Goal: Task Accomplishment & Management: Complete application form

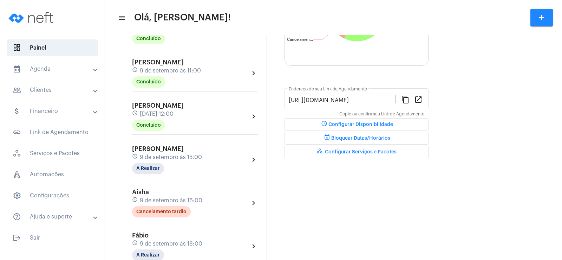
scroll to position [176, 0]
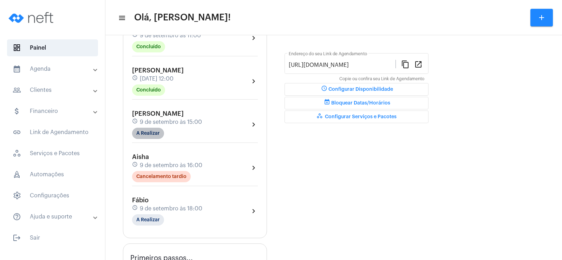
click at [145, 135] on mat-chip "A Realizar" at bounding box center [148, 133] width 32 height 11
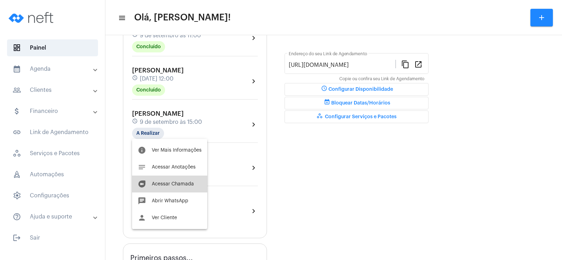
click at [176, 185] on span "Acessar Chamada" at bounding box center [173, 183] width 42 height 5
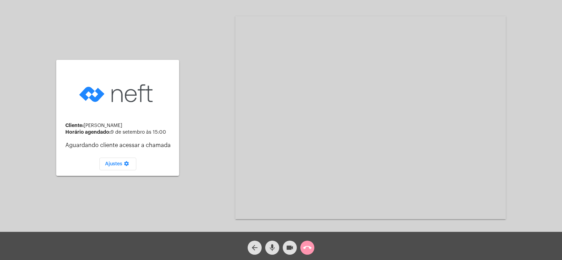
click at [274, 247] on mat-icon "mic" at bounding box center [272, 247] width 8 height 8
click at [289, 249] on mat-icon "videocam" at bounding box center [290, 247] width 8 height 8
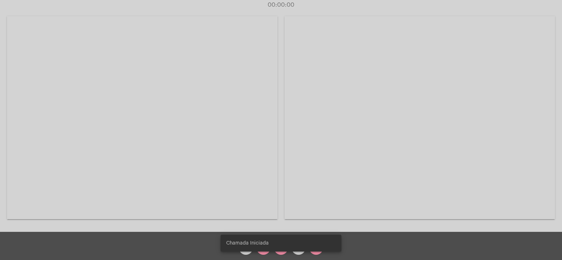
click at [259, 246] on span "Chamada Iniciada" at bounding box center [247, 242] width 43 height 7
click at [261, 252] on div "Chamada Iniciada" at bounding box center [281, 243] width 138 height 34
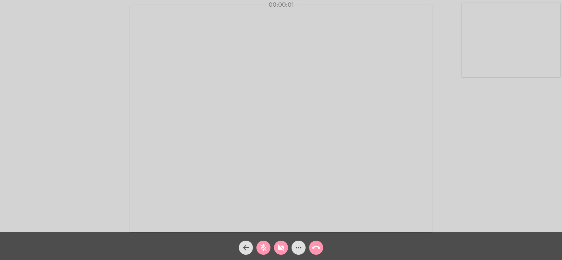
click at [264, 247] on mat-icon "mic_off" at bounding box center [263, 247] width 8 height 8
click at [281, 247] on mat-icon "videocam_off" at bounding box center [281, 247] width 8 height 8
click at [297, 245] on mat-icon "more_horiz" at bounding box center [298, 247] width 8 height 8
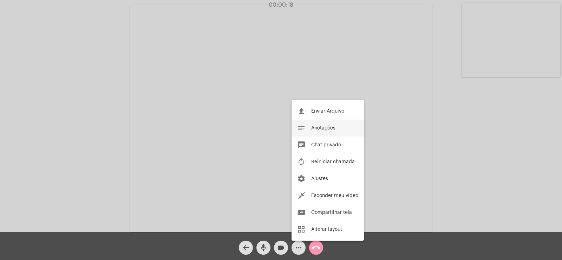
click at [328, 127] on span "Anotações" at bounding box center [323, 127] width 24 height 5
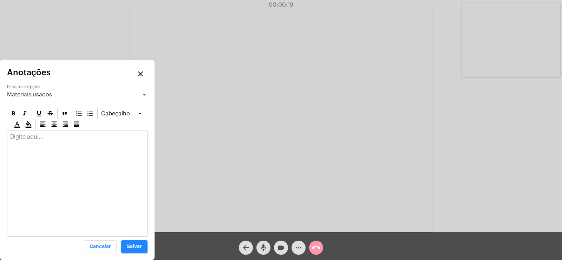
click at [31, 97] on span "Materiais usados" at bounding box center [29, 95] width 45 height 6
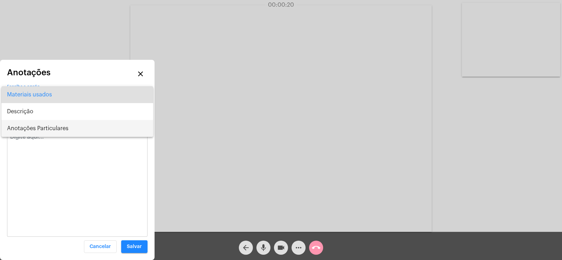
click at [37, 131] on span "Anotações Particulares" at bounding box center [77, 128] width 141 height 17
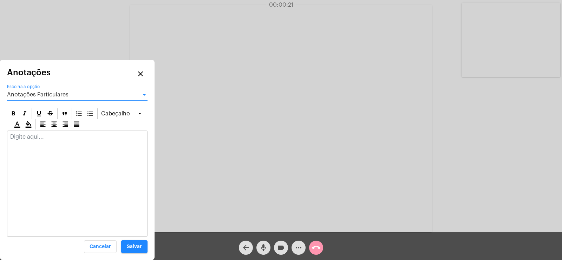
click at [33, 138] on p at bounding box center [77, 137] width 134 height 6
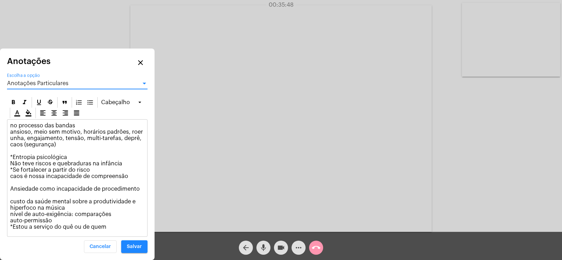
click at [57, 82] on span "Anotações Particulares" at bounding box center [37, 83] width 61 height 6
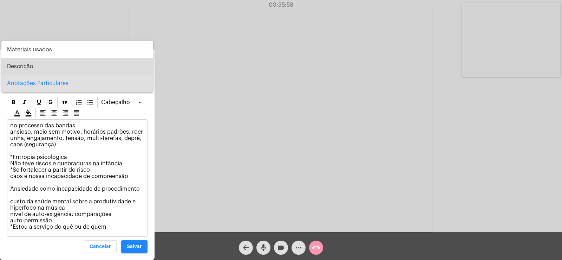
click at [31, 63] on span "Descrição" at bounding box center [77, 66] width 141 height 17
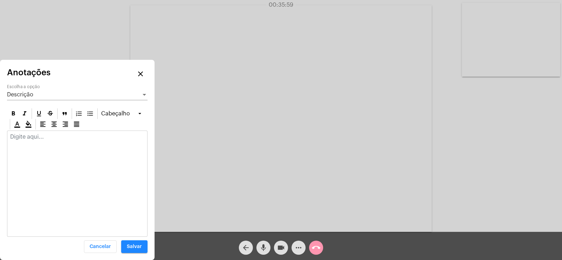
click at [42, 134] on p at bounding box center [77, 137] width 134 height 6
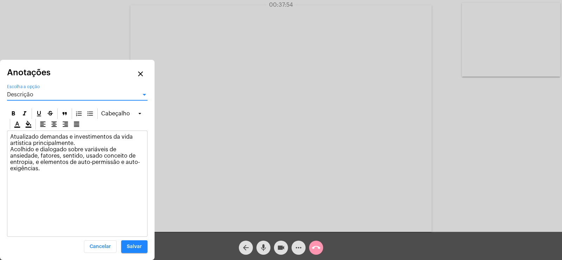
click at [50, 96] on div "Descrição" at bounding box center [74, 94] width 134 height 6
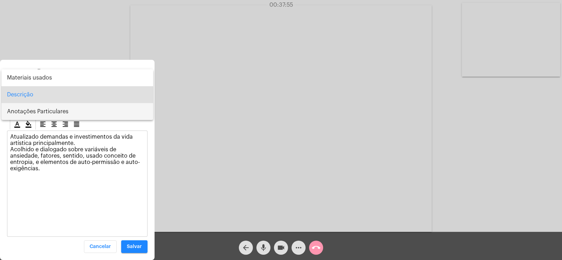
click at [47, 108] on span "Anotações Particulares" at bounding box center [77, 111] width 141 height 17
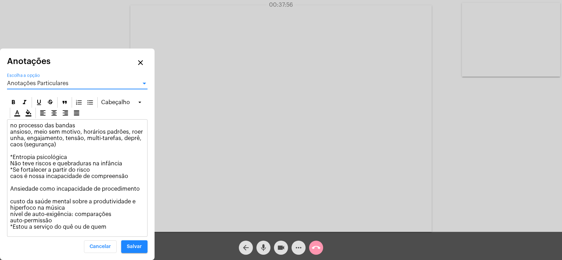
click at [111, 227] on p "no processo das bandas ansioso, meio sem motivo, horários padrões, roer unha, e…" at bounding box center [77, 176] width 134 height 108
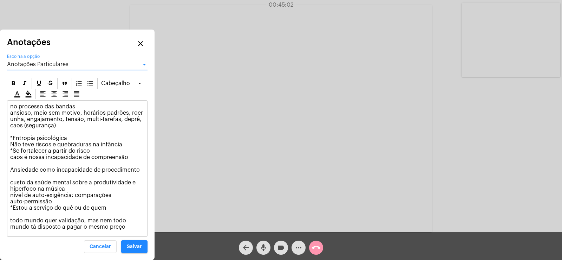
click at [78, 63] on div "Anotações Particulares" at bounding box center [74, 64] width 134 height 6
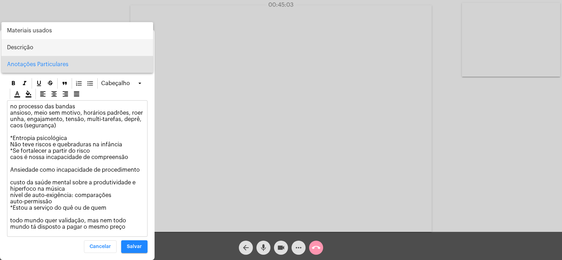
click at [40, 50] on span "Descrição" at bounding box center [77, 47] width 141 height 17
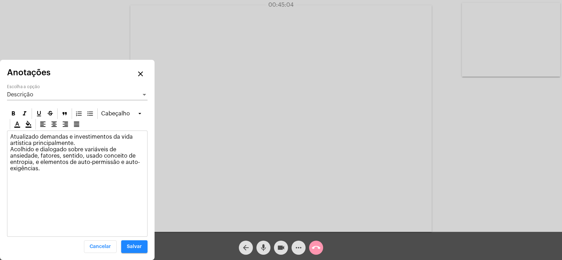
click at [44, 91] on div "Descrição Escolha a opção" at bounding box center [77, 92] width 141 height 16
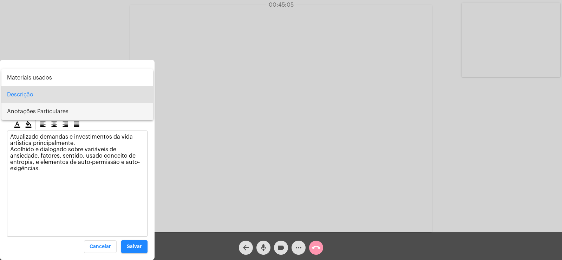
click at [60, 109] on span "Anotações Particulares" at bounding box center [77, 111] width 141 height 17
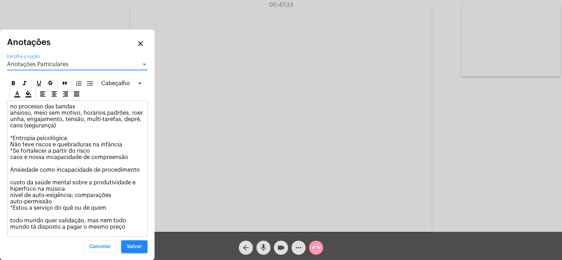
click at [131, 242] on button "Salvar" at bounding box center [134, 246] width 26 height 13
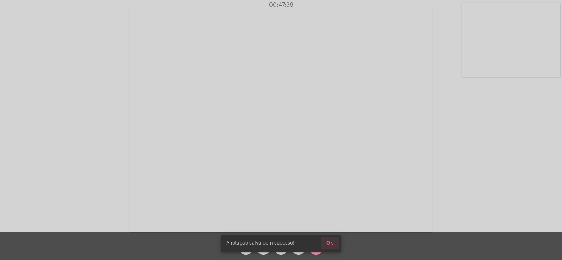
click at [327, 242] on span "Ok" at bounding box center [329, 242] width 7 height 5
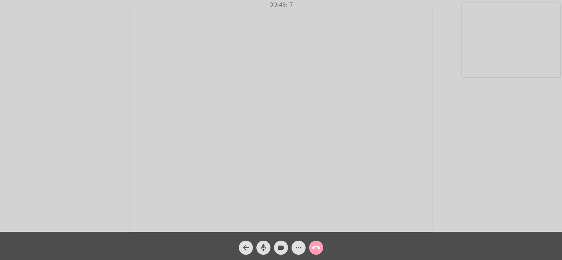
click at [317, 248] on mat-icon "call_end" at bounding box center [316, 247] width 8 height 8
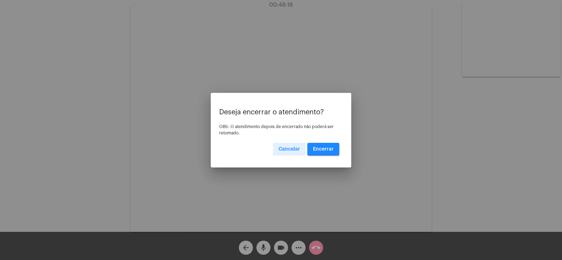
click at [325, 147] on span "Encerrar" at bounding box center [323, 149] width 21 height 5
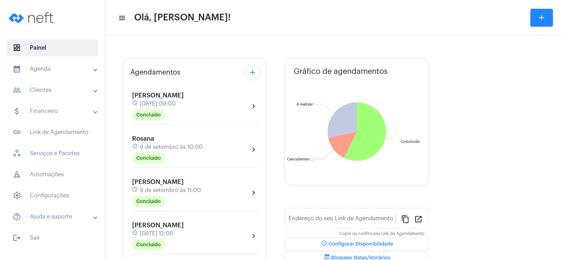
type input "[URL][DOMAIN_NAME]"
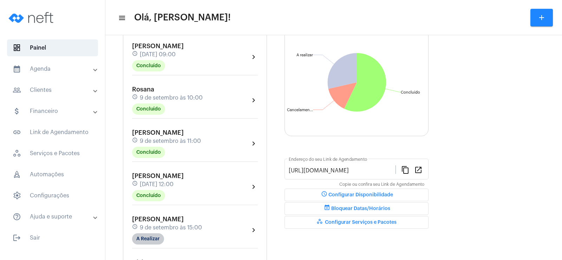
scroll to position [105, 0]
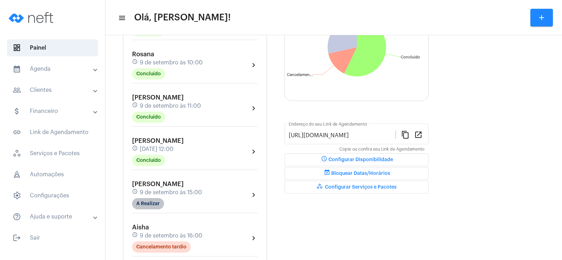
click at [156, 205] on mat-chip "A Realizar" at bounding box center [148, 203] width 32 height 11
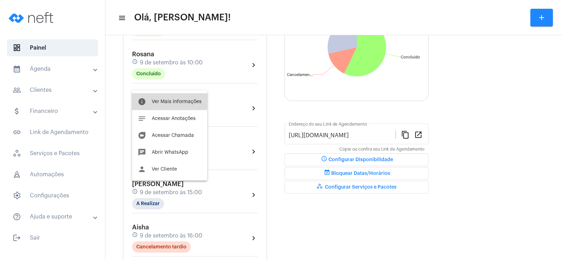
click at [162, 100] on span "Ver Mais Informações" at bounding box center [177, 101] width 50 height 5
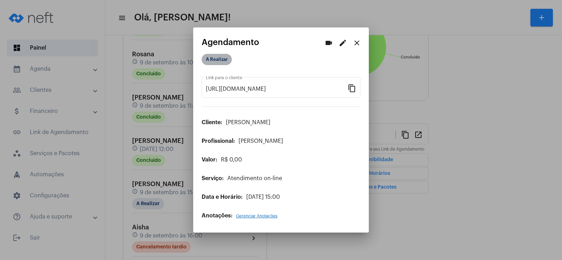
click at [221, 58] on mat-chip "A Realizar" at bounding box center [217, 59] width 30 height 11
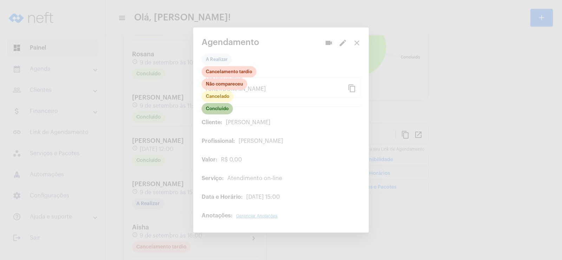
click at [225, 106] on mat-chip "Concluído" at bounding box center [217, 108] width 31 height 11
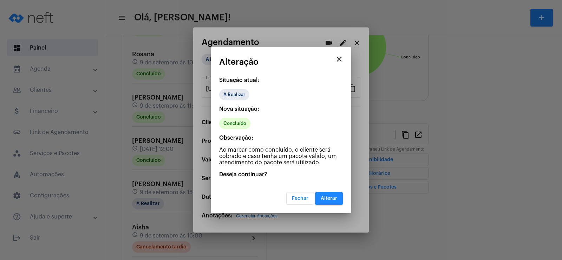
click at [321, 199] on button "Alterar" at bounding box center [329, 198] width 28 height 13
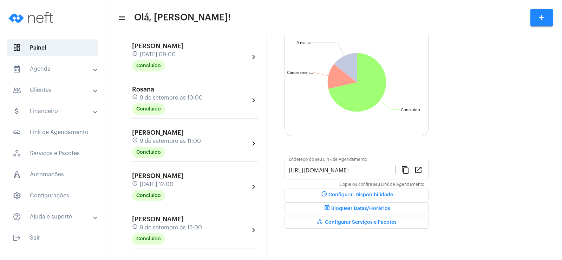
scroll to position [35, 0]
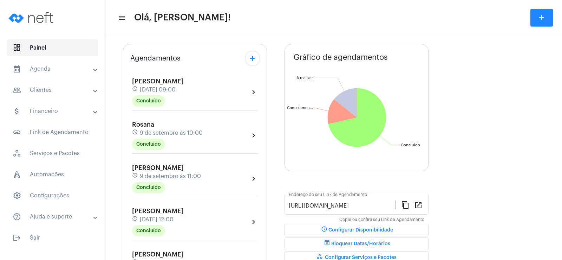
click at [51, 46] on span "dashboard Painel" at bounding box center [52, 47] width 91 height 17
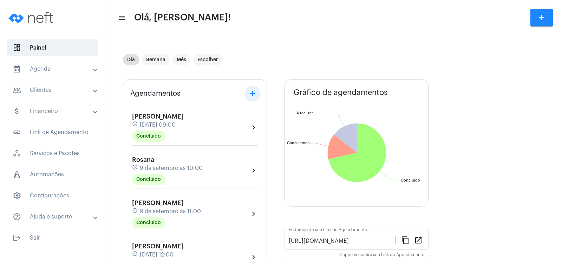
click at [252, 91] on mat-icon "add" at bounding box center [252, 93] width 8 height 8
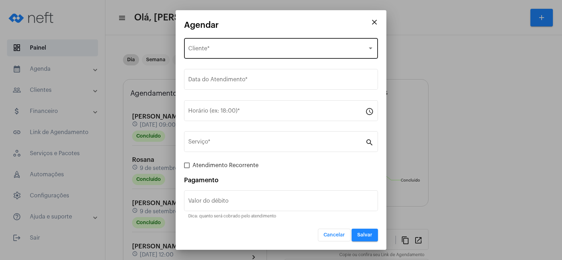
click at [248, 51] on div "Selecione o Cliente" at bounding box center [277, 50] width 179 height 6
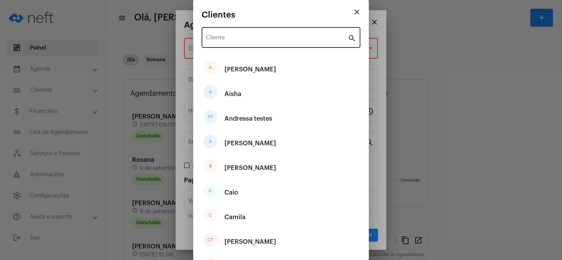
click at [236, 34] on div "Cliente" at bounding box center [277, 37] width 142 height 22
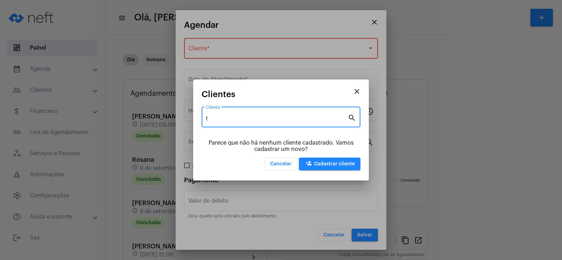
type input "t"
click at [336, 165] on span "person_add Cadastrar cliente" at bounding box center [330, 163] width 50 height 5
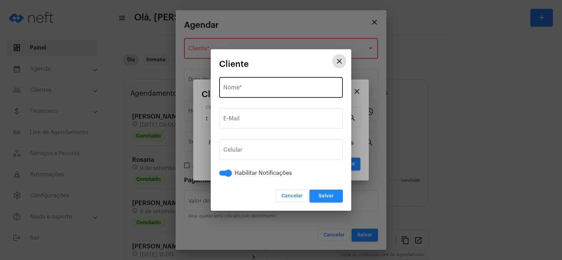
click at [255, 95] on div "Nome *" at bounding box center [280, 87] width 115 height 22
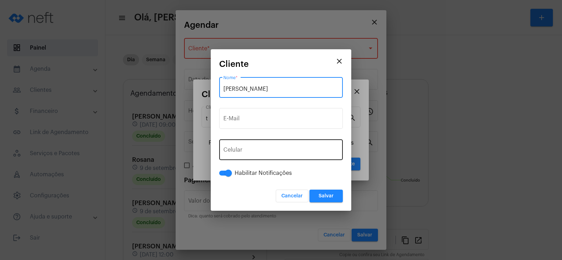
type input "[PERSON_NAME]"
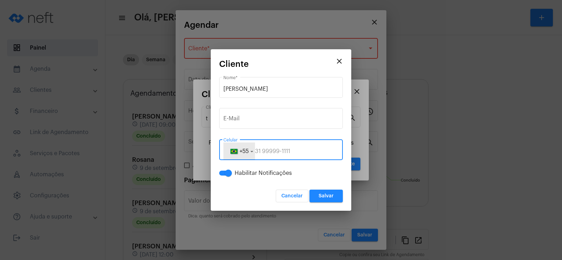
click at [238, 148] on span "+55" at bounding box center [239, 151] width 19 height 6
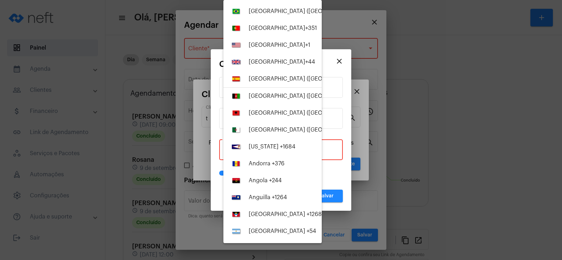
click at [262, 12] on div "[GEOGRAPHIC_DATA] ([GEOGRAPHIC_DATA]) +55" at bounding box center [312, 11] width 127 height 6
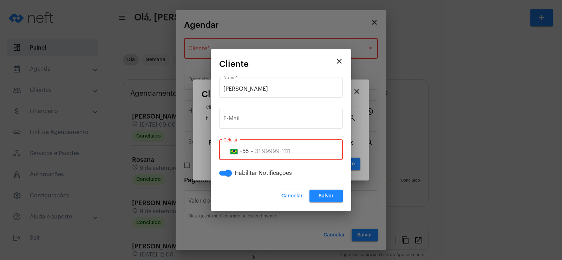
click at [256, 152] on input "tel" at bounding box center [280, 151] width 115 height 6
paste input "11914521982"
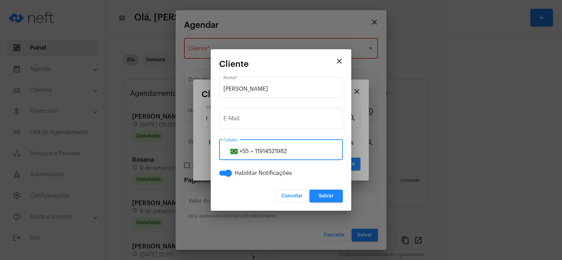
type input "11914521982"
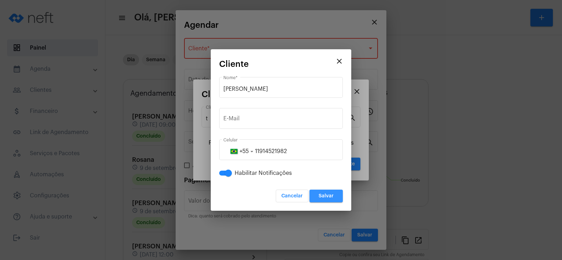
click at [326, 195] on span "Salvar" at bounding box center [326, 195] width 15 height 5
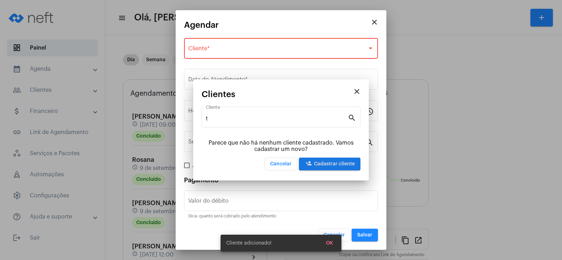
type input "R$"
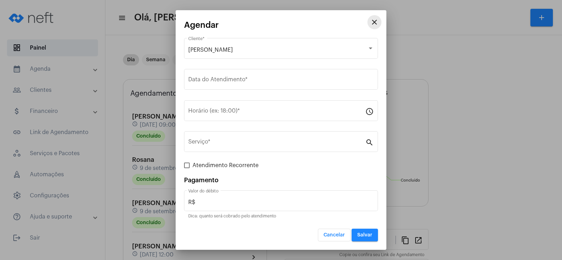
click at [375, 19] on mat-icon "close" at bounding box center [374, 22] width 8 height 8
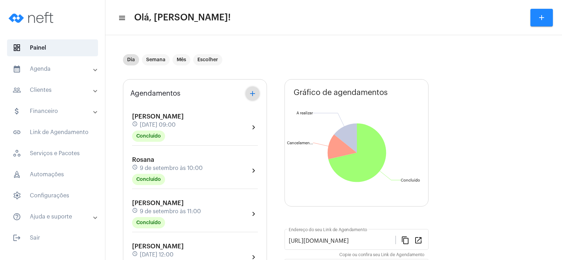
click at [255, 95] on mat-icon "add" at bounding box center [252, 93] width 8 height 8
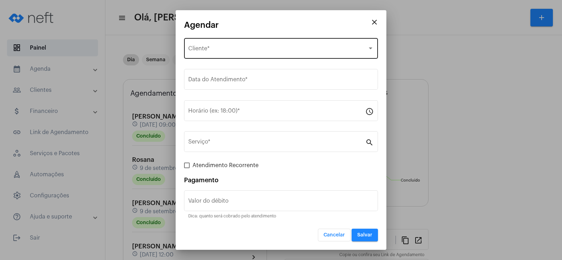
click at [234, 46] on div "Selecione o Cliente Cliente *" at bounding box center [281, 48] width 186 height 22
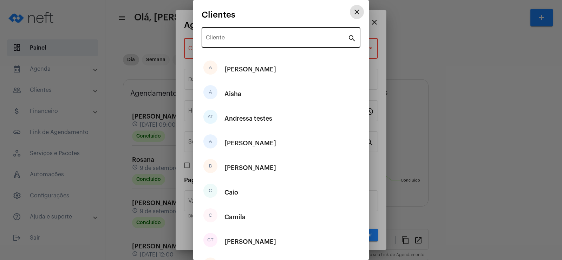
click at [231, 41] on input "Cliente" at bounding box center [277, 39] width 142 height 6
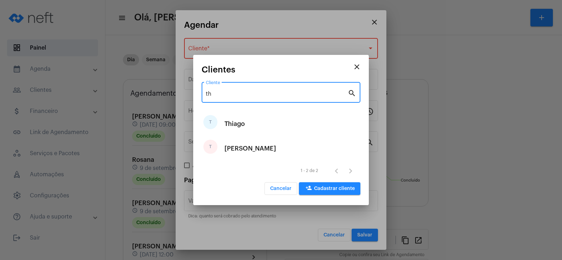
type input "th"
click at [355, 66] on mat-icon "close" at bounding box center [357, 67] width 8 height 8
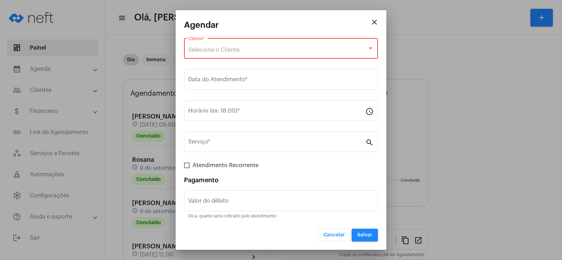
click at [240, 48] on div "Selecione o Cliente" at bounding box center [277, 50] width 179 height 6
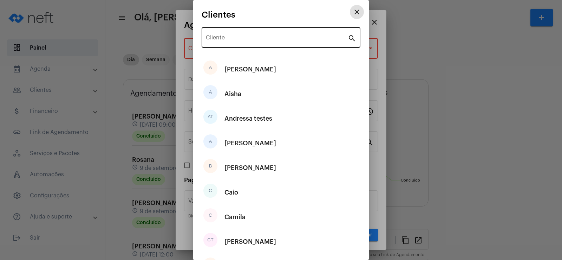
click at [239, 41] on input "Cliente" at bounding box center [277, 39] width 142 height 6
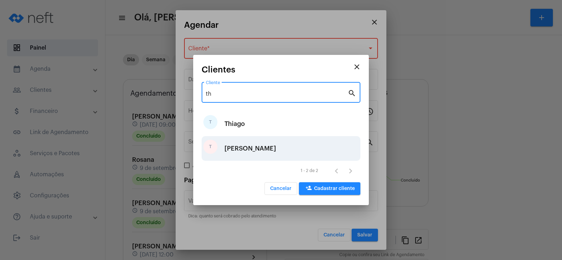
type input "th"
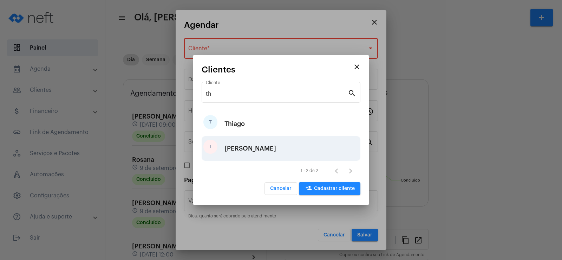
click at [238, 150] on div "[PERSON_NAME]" at bounding box center [251, 148] width 52 height 21
type input "R$"
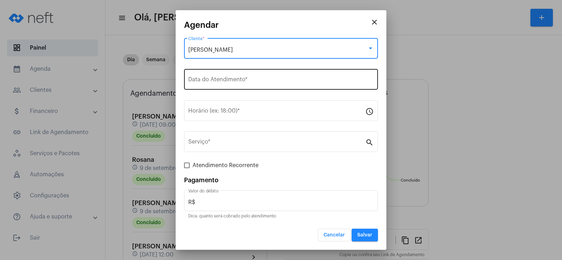
click at [219, 79] on input "Data do Atendimento *" at bounding box center [281, 81] width 186 height 6
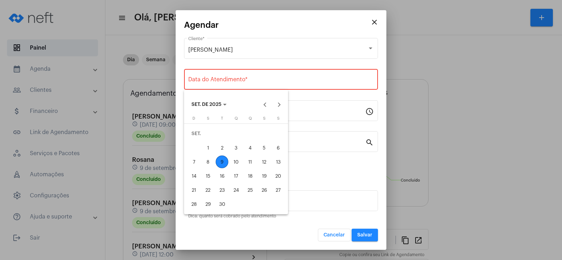
click at [220, 161] on div "9" at bounding box center [222, 161] width 13 height 13
type input "[DATE]"
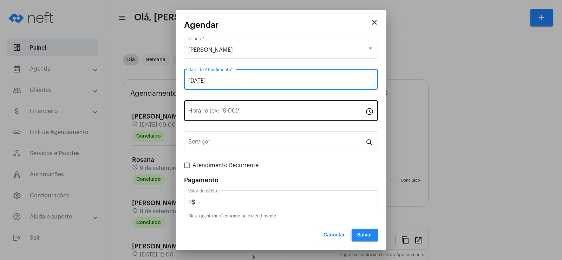
click at [201, 112] on input "Horário (ex: 18:00) *" at bounding box center [276, 112] width 177 height 6
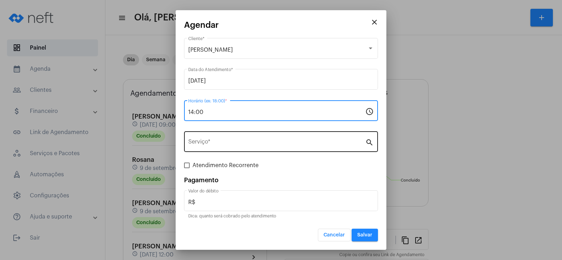
type input "14:00"
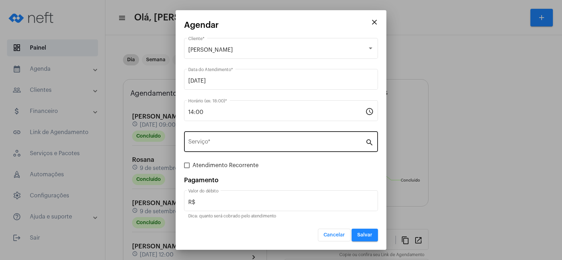
click at [205, 139] on div "Serviço *" at bounding box center [276, 141] width 177 height 22
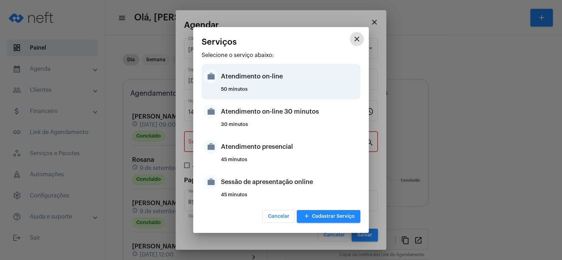
click at [262, 88] on div "50 minutos" at bounding box center [290, 92] width 138 height 11
type input "Atendimento on-line"
type input "R$ 0"
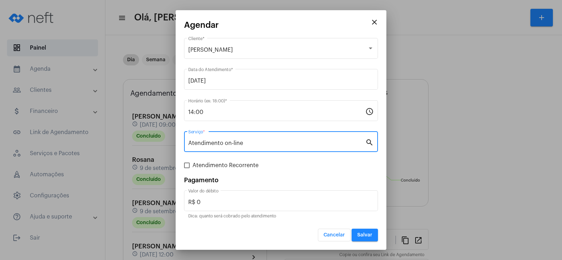
click at [361, 232] on span "Salvar" at bounding box center [364, 234] width 15 height 5
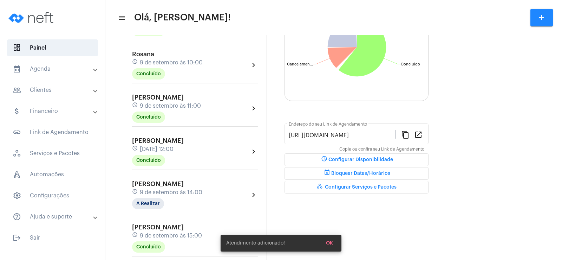
scroll to position [141, 0]
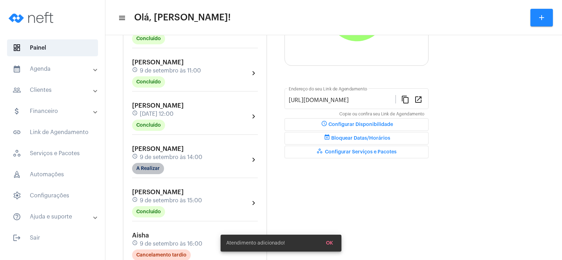
click at [142, 172] on mat-chip "A Realizar" at bounding box center [148, 168] width 32 height 11
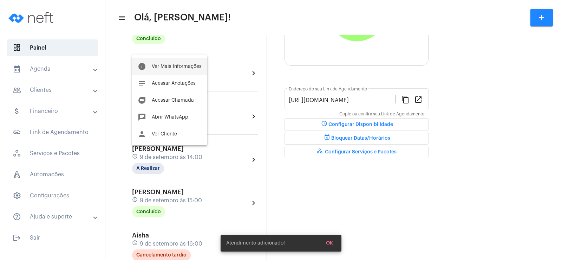
click at [160, 63] on button "info Ver Mais Informações" at bounding box center [169, 66] width 75 height 17
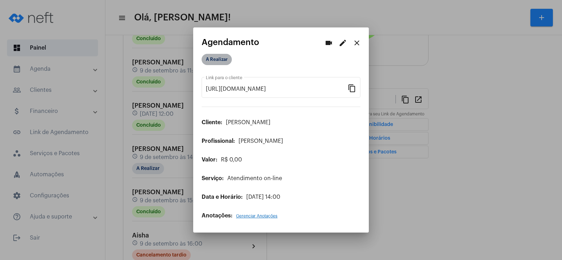
click at [207, 60] on mat-chip "A Realizar" at bounding box center [217, 59] width 30 height 11
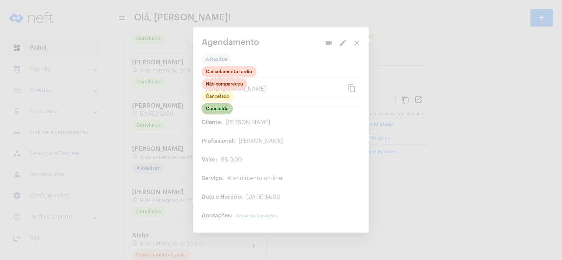
click at [218, 106] on mat-chip "Concluído" at bounding box center [217, 108] width 31 height 11
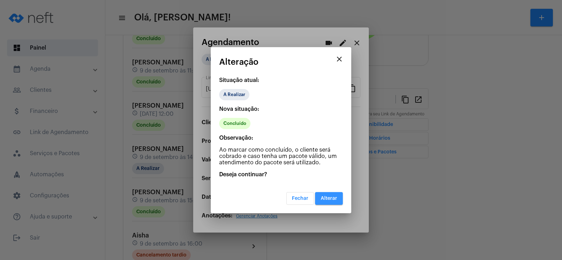
click at [324, 201] on button "Alterar" at bounding box center [329, 198] width 28 height 13
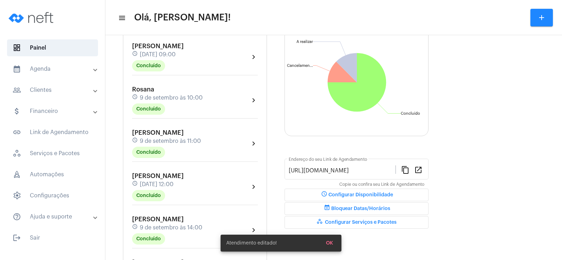
scroll to position [105, 0]
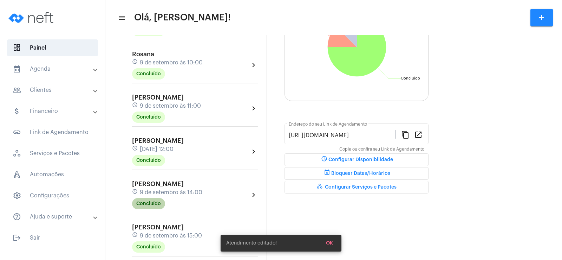
click at [152, 202] on mat-chip "Concluído" at bounding box center [148, 203] width 33 height 11
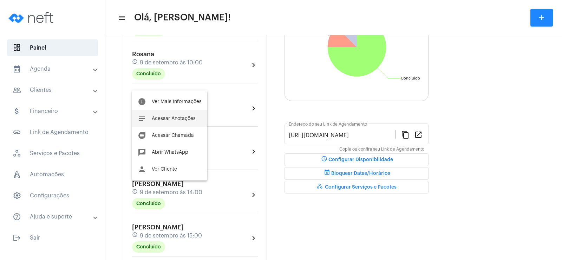
click at [176, 121] on span "Acessar Anotações" at bounding box center [174, 118] width 44 height 5
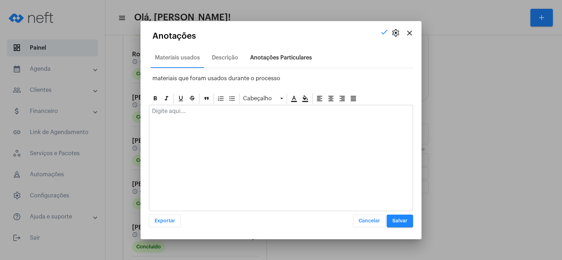
click at [270, 55] on div "Anotações Particulares" at bounding box center [281, 57] width 62 height 6
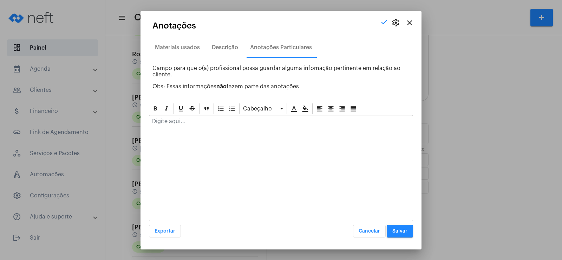
click at [206, 121] on p at bounding box center [281, 121] width 258 height 6
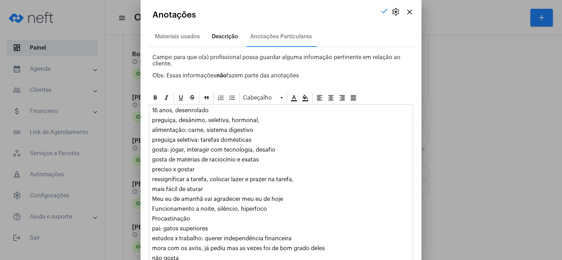
click at [229, 38] on div "Descrição" at bounding box center [225, 36] width 26 height 6
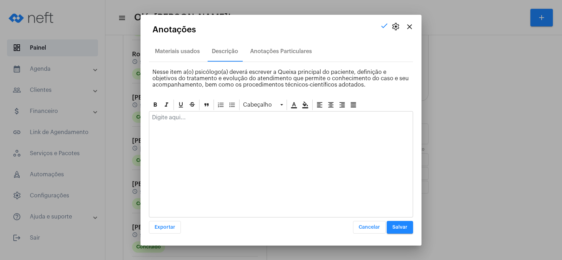
click at [188, 117] on p at bounding box center [281, 117] width 258 height 6
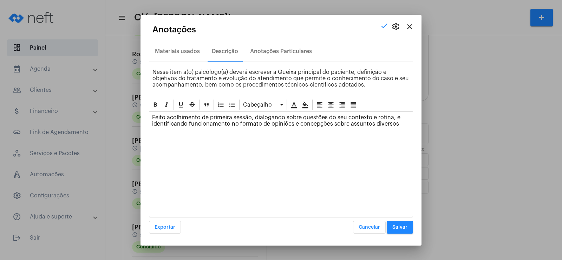
click at [399, 224] on button "Salvar" at bounding box center [400, 227] width 26 height 13
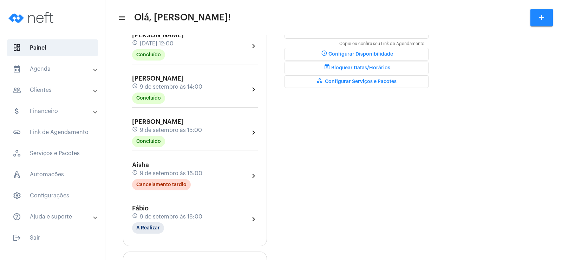
scroll to position [246, 0]
